Goal: Transaction & Acquisition: Purchase product/service

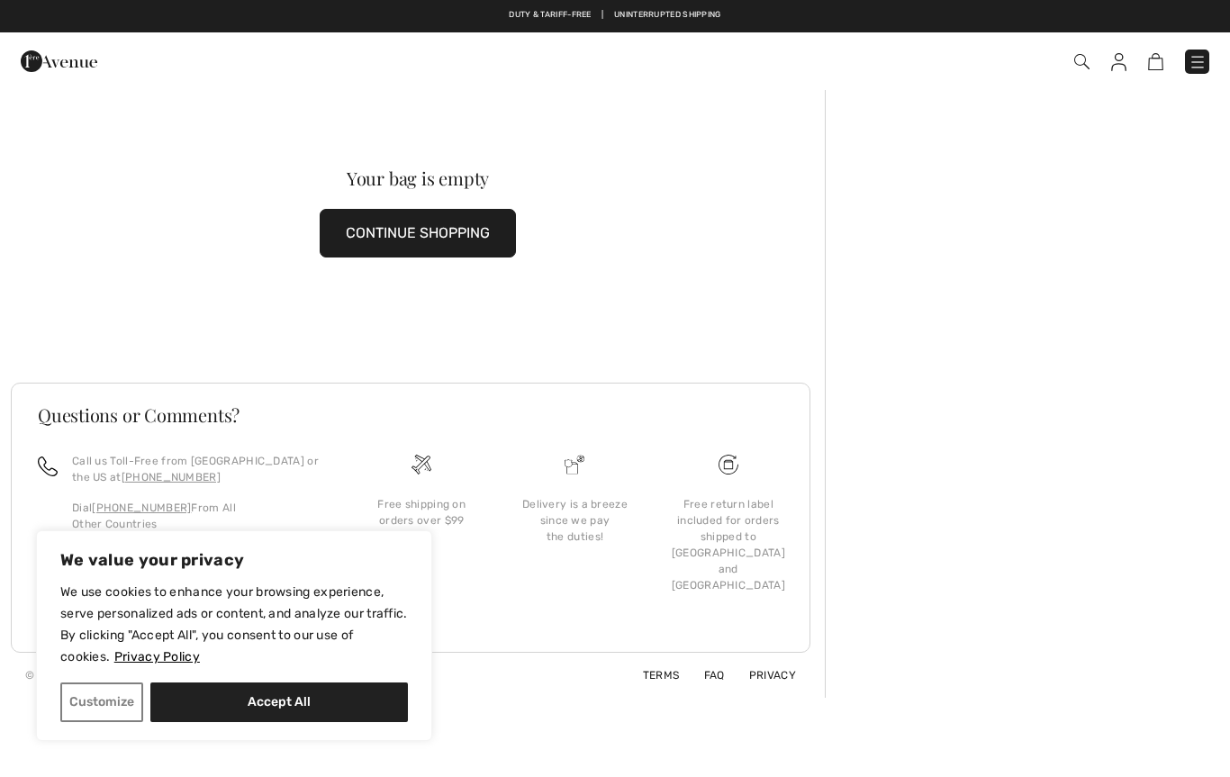
click at [296, 740] on div "We value your privacy We use cookies to enhance your browsing experience, serve…" at bounding box center [234, 635] width 396 height 211
click at [301, 711] on button "Accept All" at bounding box center [279, 703] width 258 height 40
checkbox input "true"
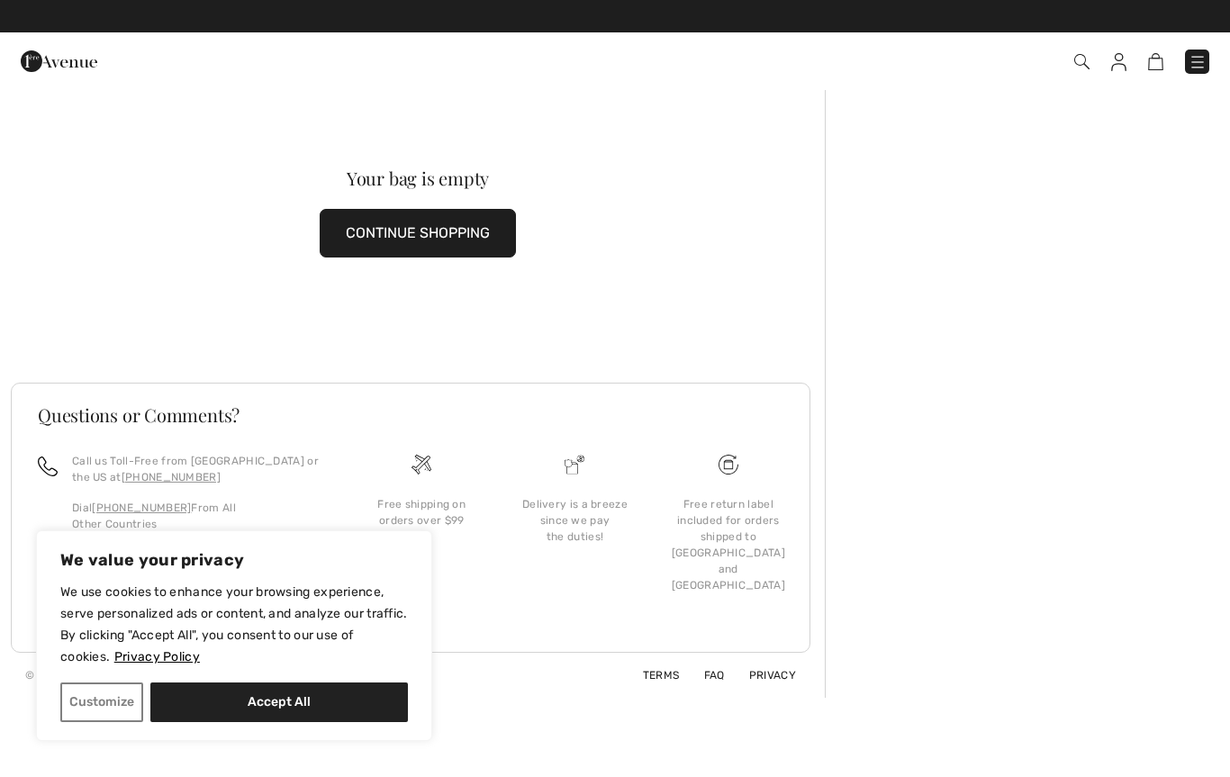
checkbox input "true"
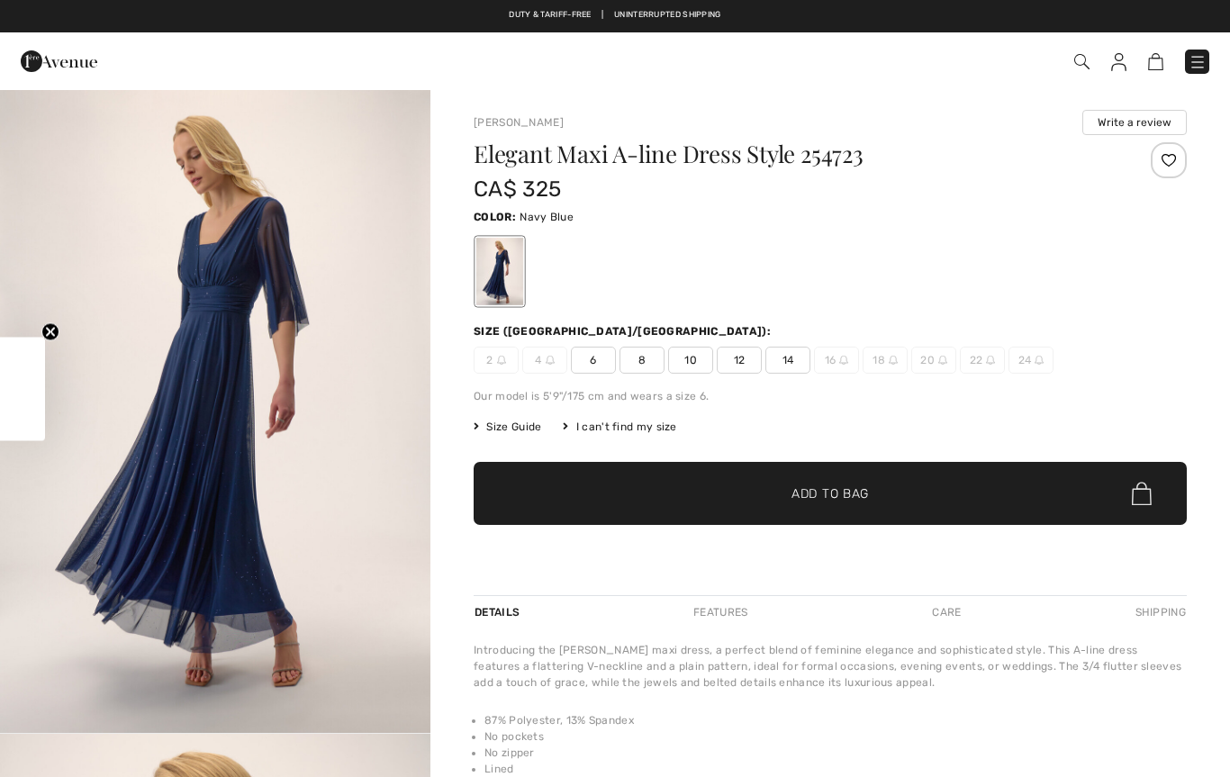
checkbox input "true"
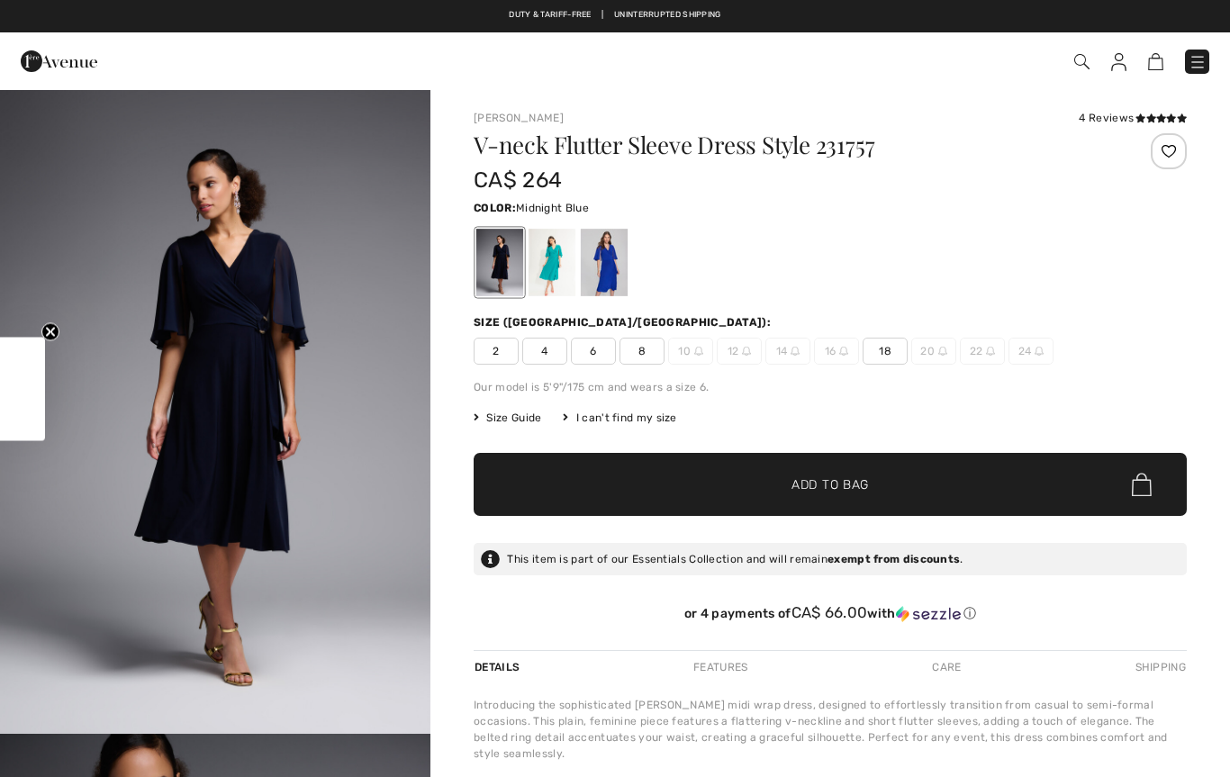
checkbox input "true"
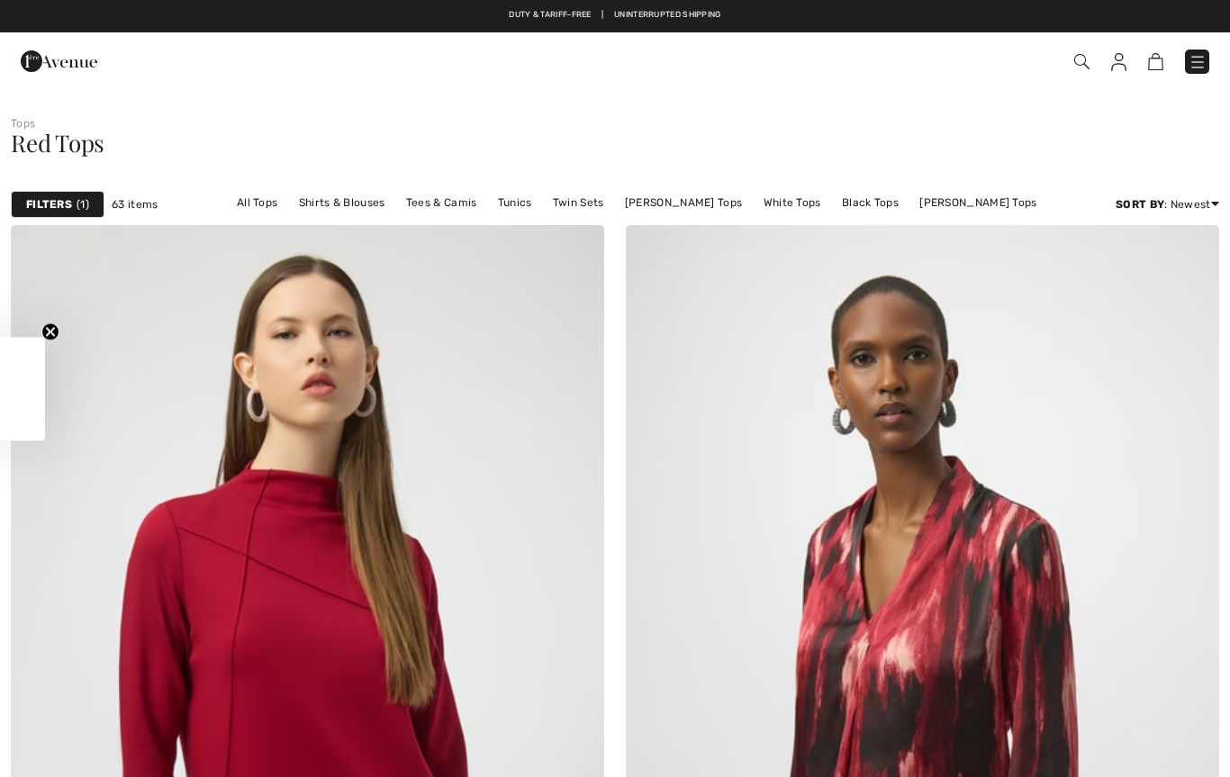
checkbox input "true"
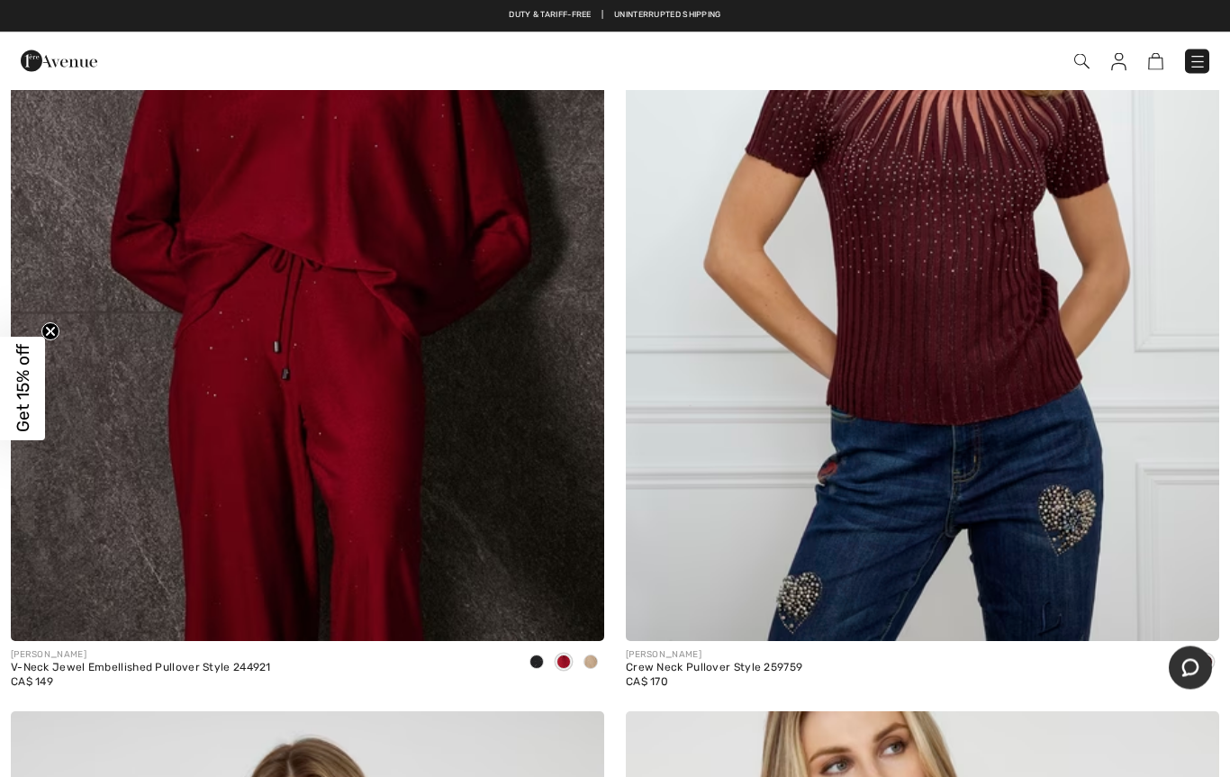
scroll to position [9312, 0]
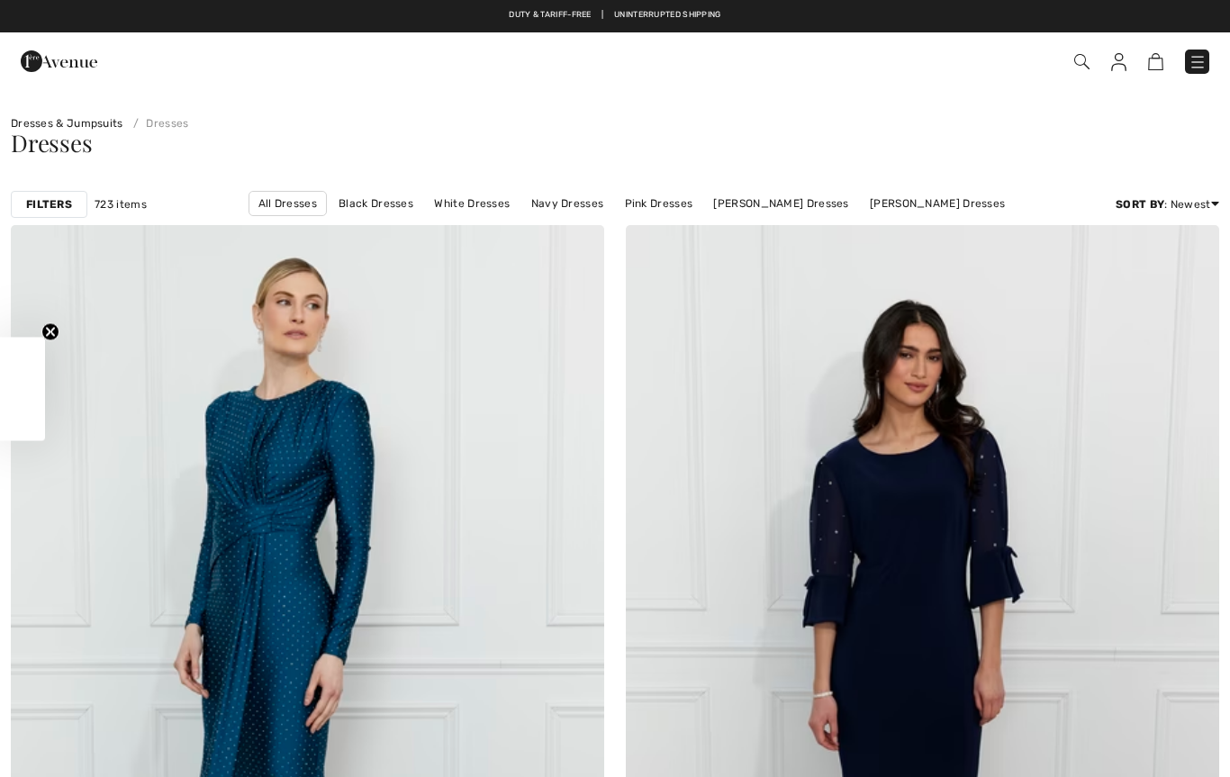
checkbox input "true"
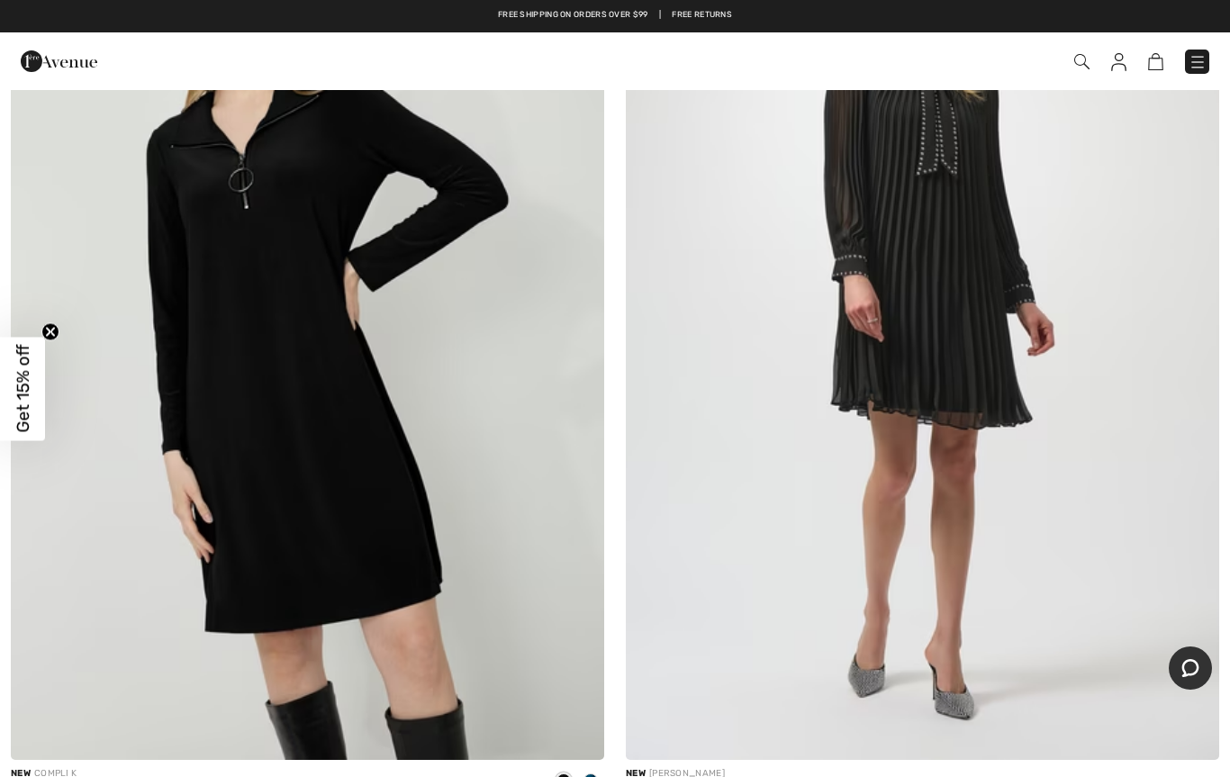
scroll to position [9146, 0]
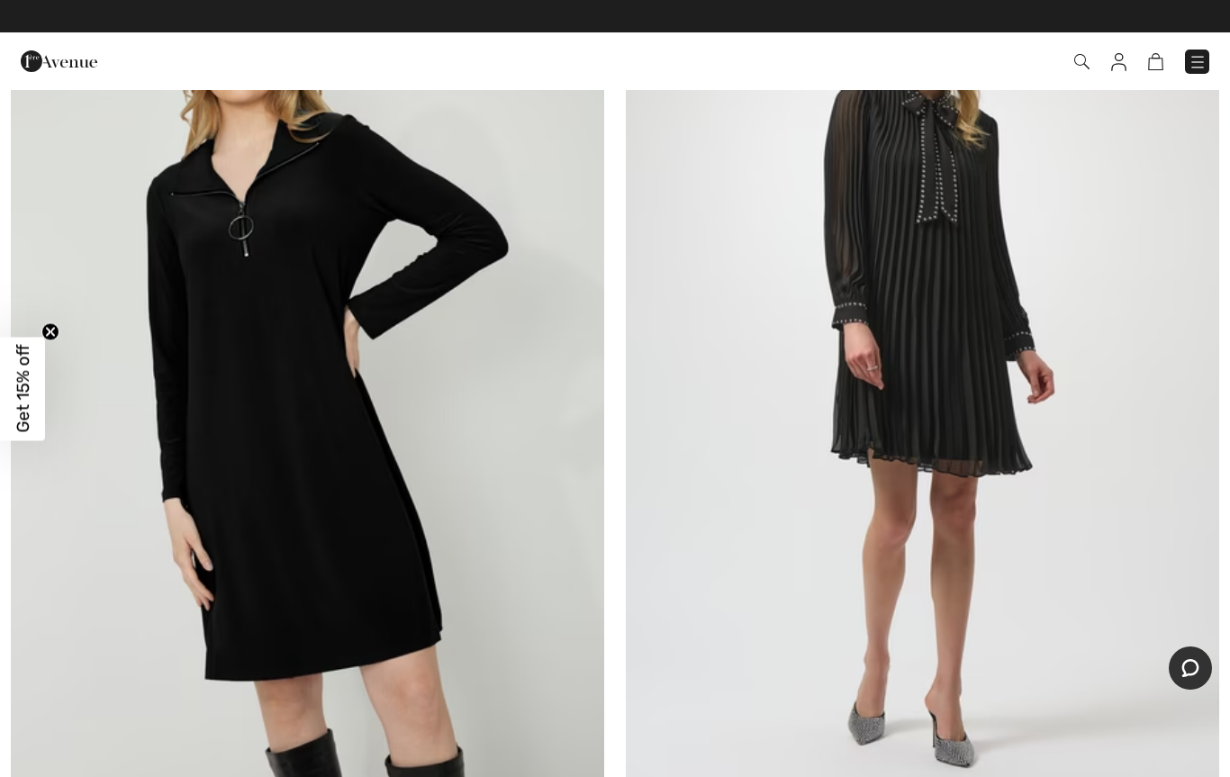
click at [1000, 412] on img at bounding box center [922, 362] width 593 height 891
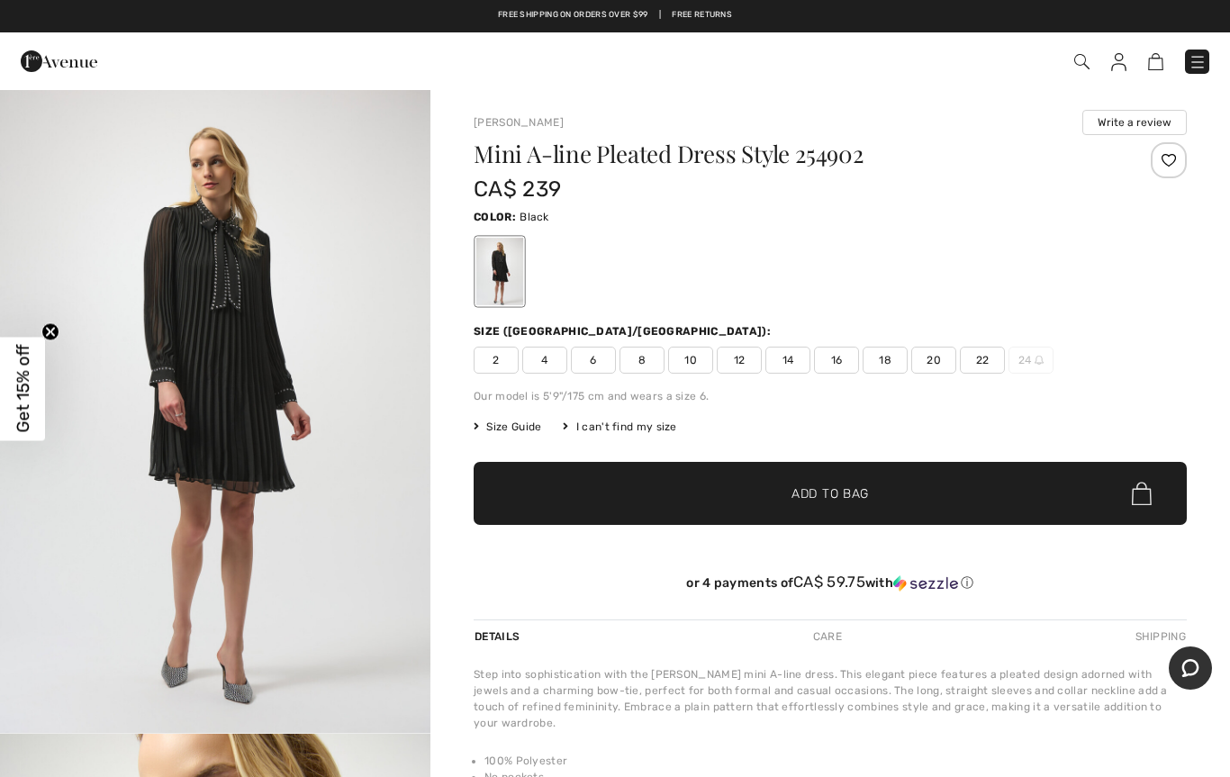
click at [649, 363] on span "8" at bounding box center [642, 360] width 45 height 27
click at [957, 497] on span "✔ Added to Bag Add to Bag" at bounding box center [830, 493] width 713 height 63
